Goal: Transaction & Acquisition: Purchase product/service

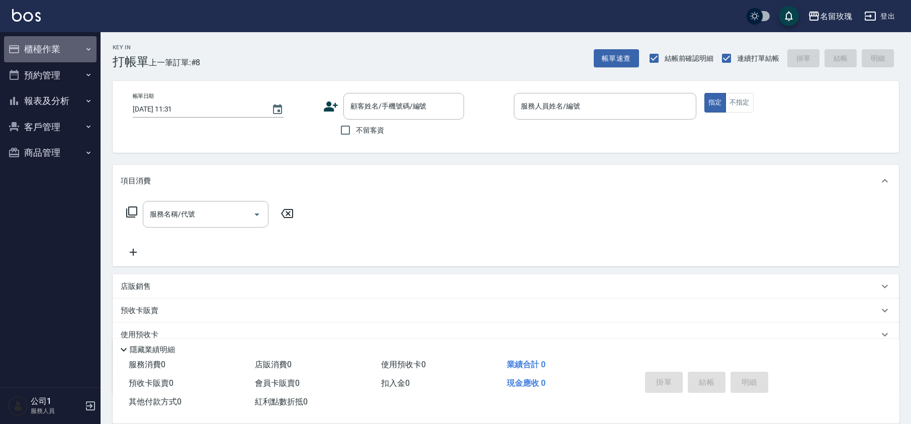
click at [61, 57] on button "櫃檯作業" at bounding box center [50, 49] width 93 height 26
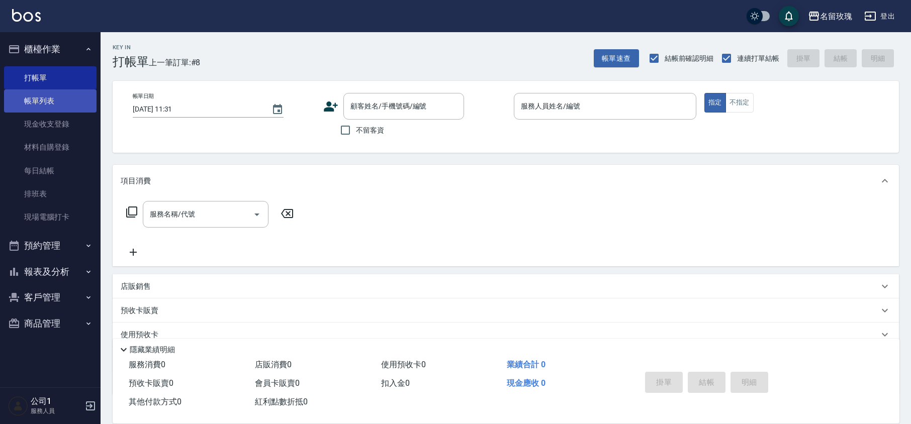
click at [65, 108] on link "帳單列表" at bounding box center [50, 101] width 93 height 23
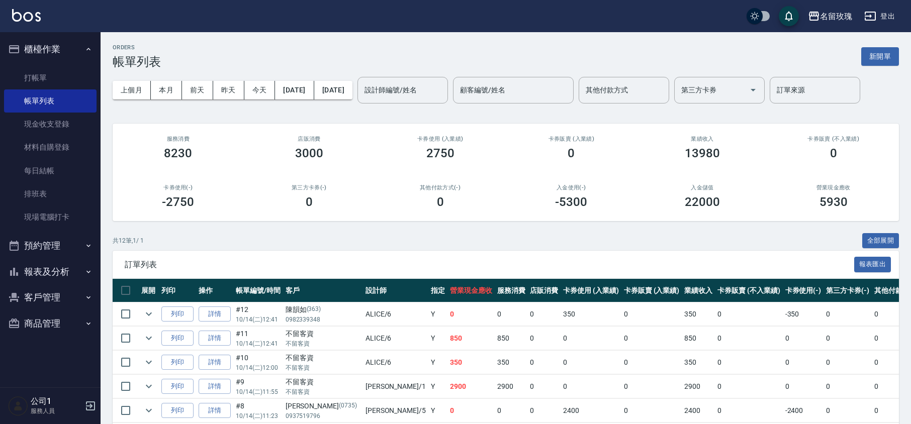
scroll to position [222, 0]
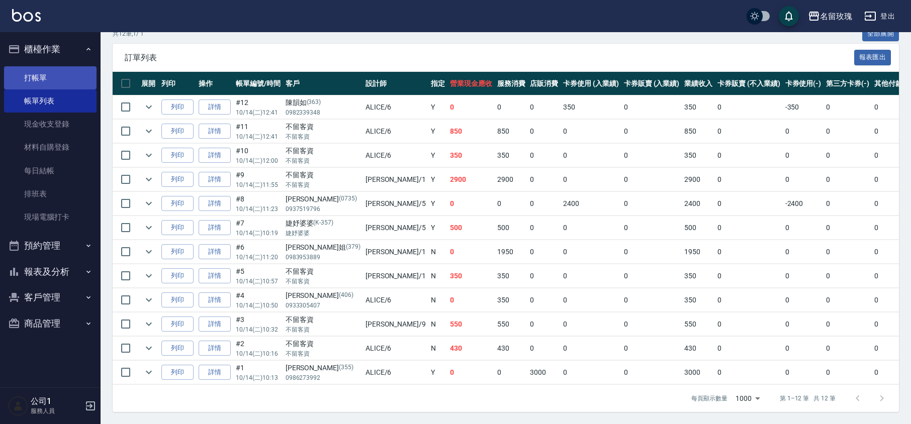
click at [53, 73] on link "打帳單" at bounding box center [50, 77] width 93 height 23
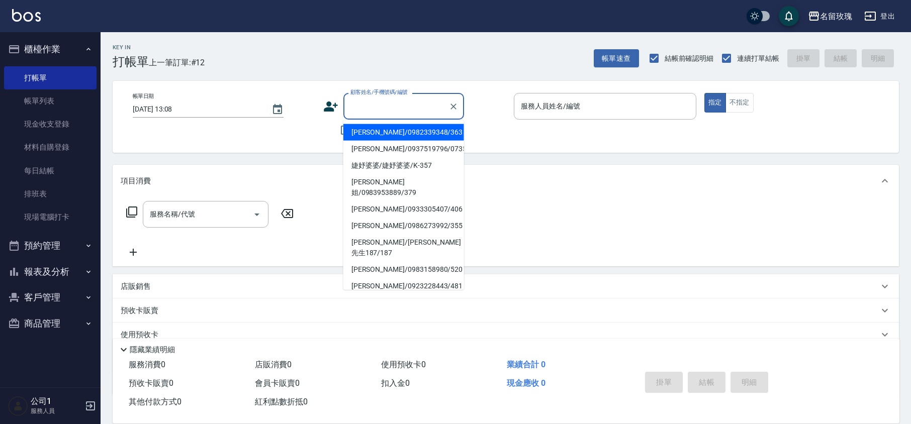
click at [380, 107] on input "顧客姓名/手機號碼/編號" at bounding box center [396, 107] width 97 height 18
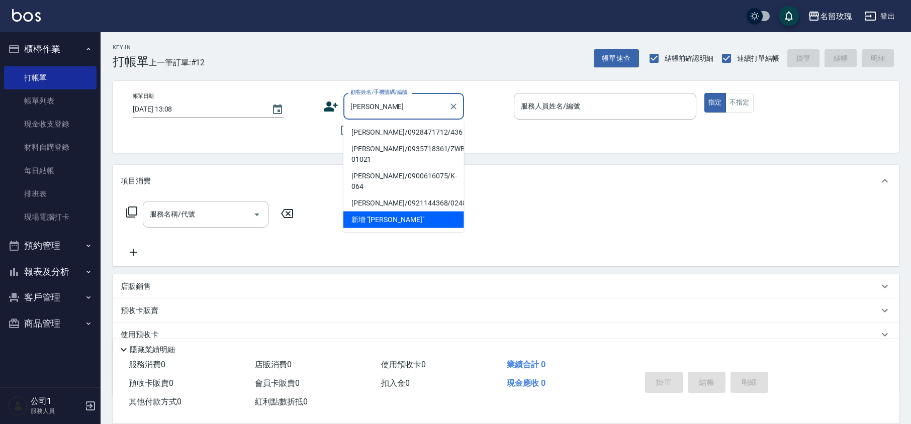
click at [388, 129] on li "[PERSON_NAME]/0928471712/436" at bounding box center [403, 132] width 121 height 17
type input "[PERSON_NAME]/0928471712/436"
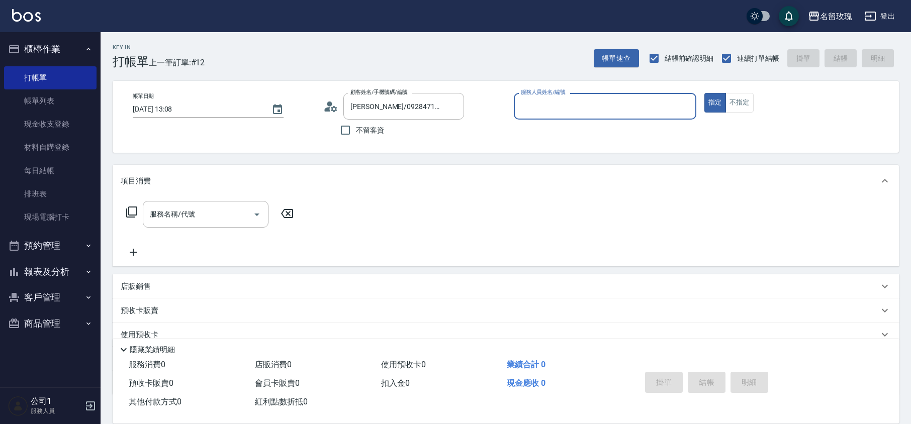
type input "VIVI-2"
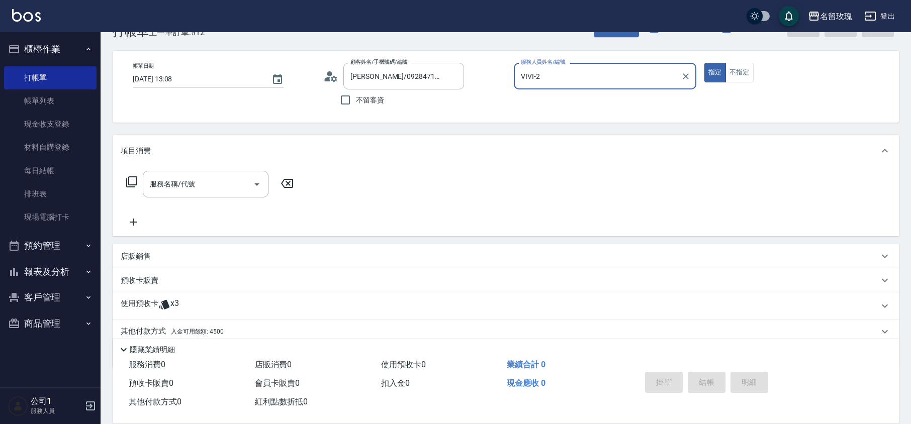
scroll to position [68, 0]
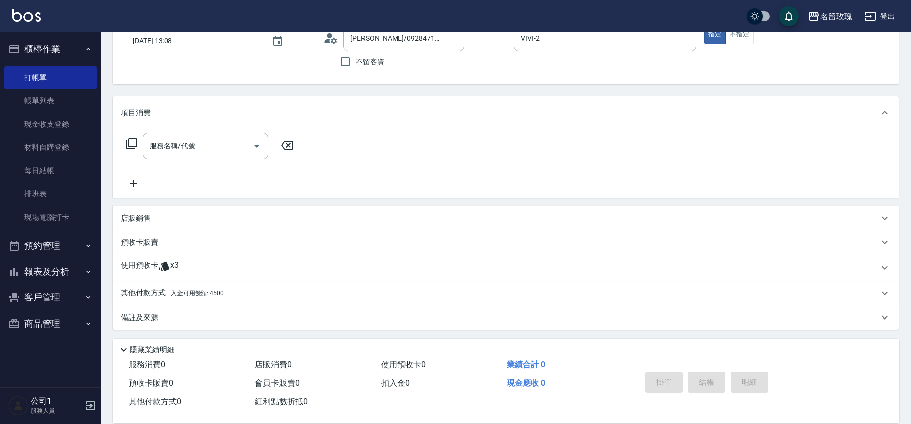
click at [131, 264] on p "使用預收卡" at bounding box center [140, 267] width 38 height 15
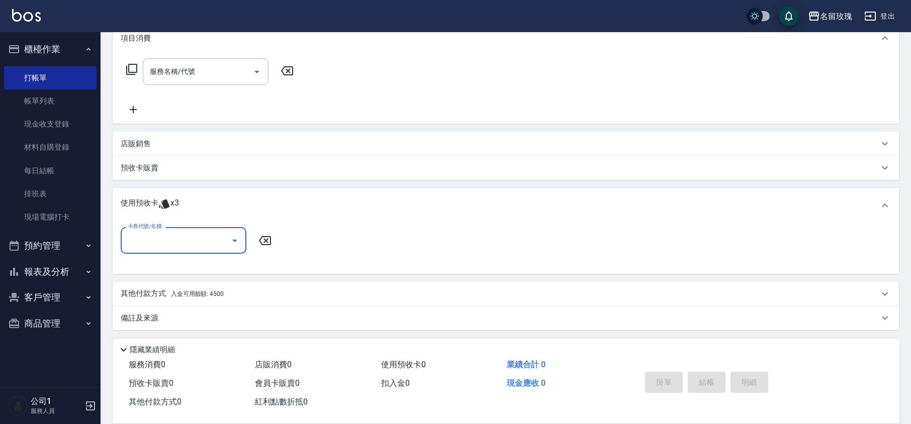
scroll to position [143, 0]
click at [184, 245] on input "卡券代號/名稱" at bounding box center [176, 240] width 102 height 18
click at [184, 277] on div "113 VI 染+OVC 剩餘1張 113L-203" at bounding box center [184, 282] width 126 height 17
type input "113 VI 染+OVC 113L-203"
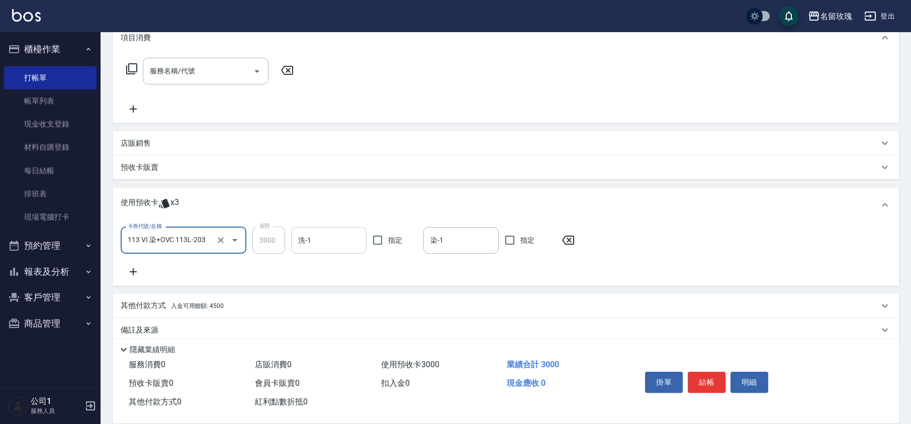
click at [332, 240] on input "洗-1" at bounding box center [329, 241] width 66 height 18
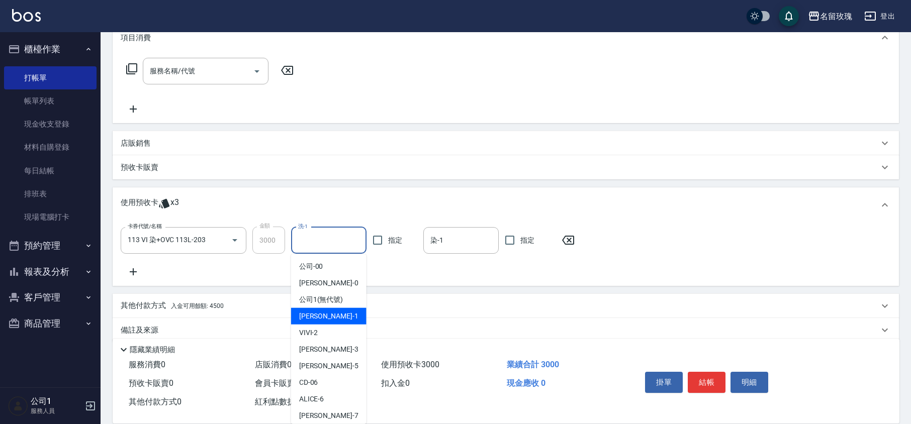
scroll to position [187, 0]
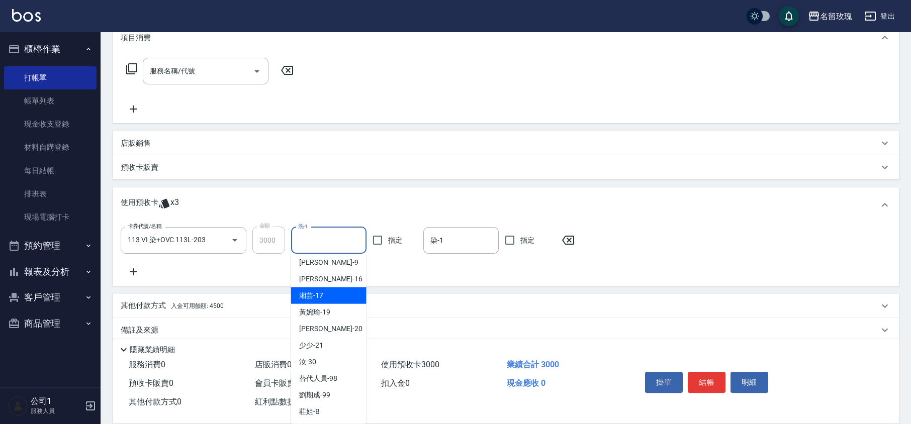
click at [330, 289] on div "湘芸 -17" at bounding box center [328, 296] width 75 height 17
type input "湘芸-17"
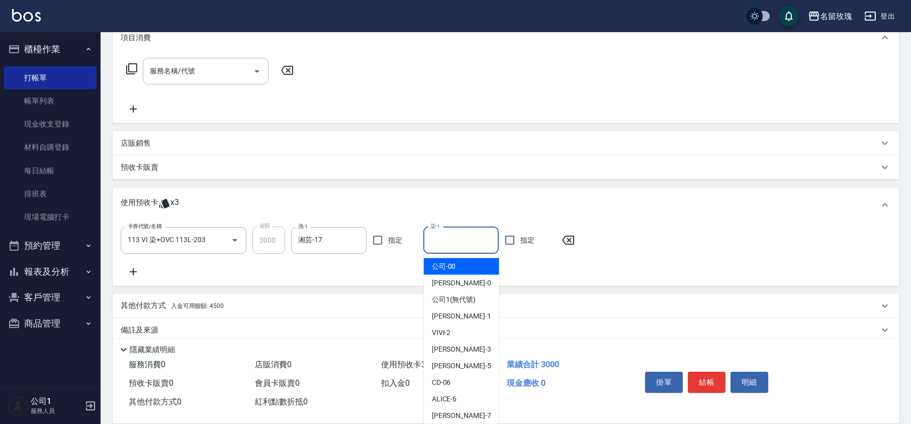
click at [440, 247] on input "染-1" at bounding box center [461, 241] width 66 height 18
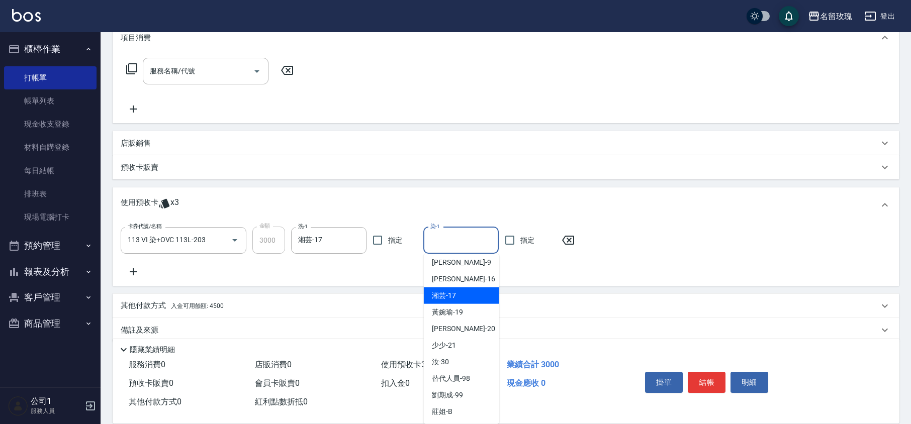
click at [455, 295] on span "湘芸 -17" at bounding box center [444, 296] width 24 height 11
type input "湘芸-17"
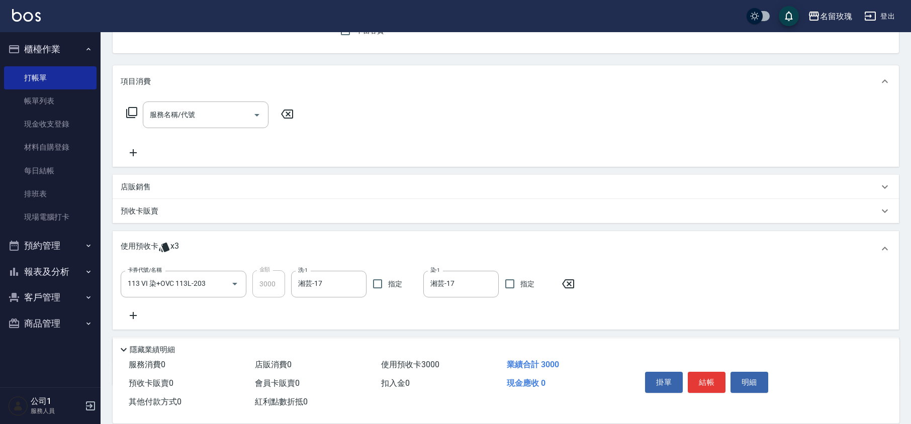
scroll to position [0, 0]
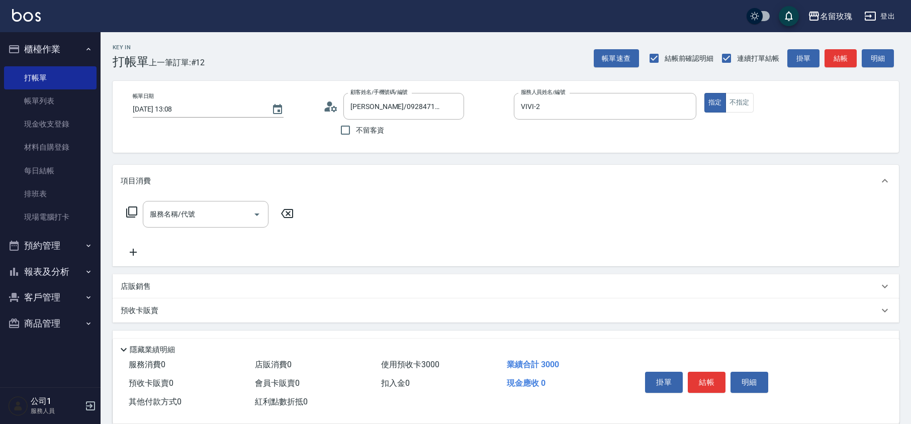
click at [727, 384] on div "掛單 結帳 明細" at bounding box center [706, 384] width 131 height 32
click at [715, 385] on button "結帳" at bounding box center [707, 382] width 38 height 21
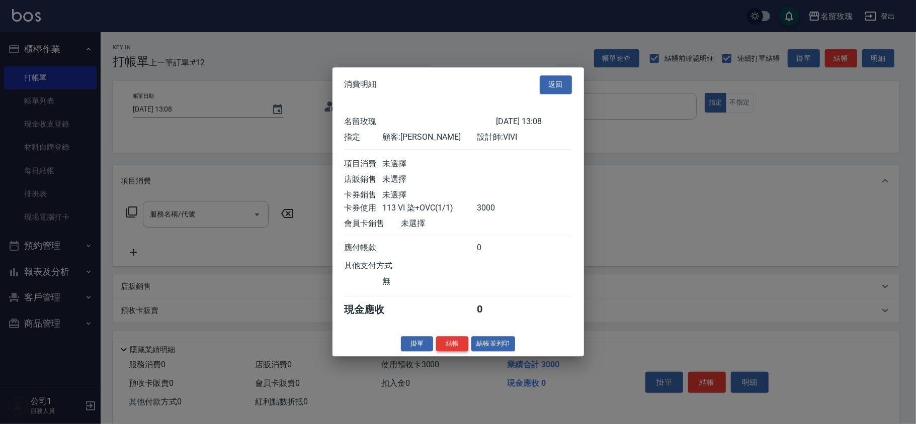
click at [460, 351] on button "結帳" at bounding box center [452, 344] width 32 height 16
